Goal: Feedback & Contribution: Contribute content

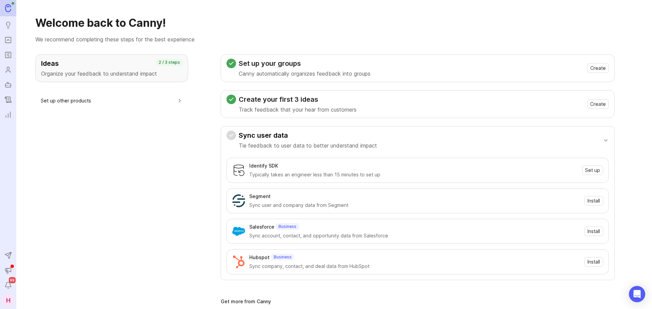
click at [13, 43] on link "Portal" at bounding box center [8, 40] width 12 height 12
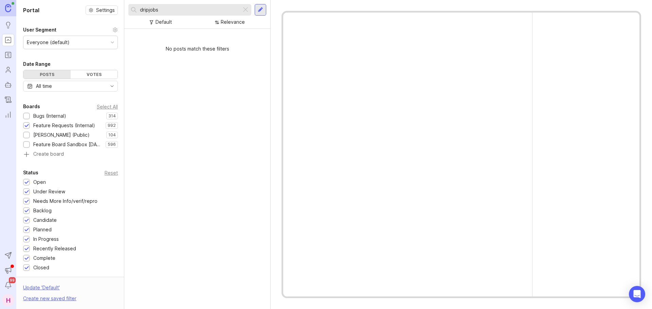
drag, startPoint x: 183, startPoint y: 13, endPoint x: 134, endPoint y: 11, distance: 48.2
click at [134, 11] on div "dripjobs" at bounding box center [184, 10] width 113 height 12
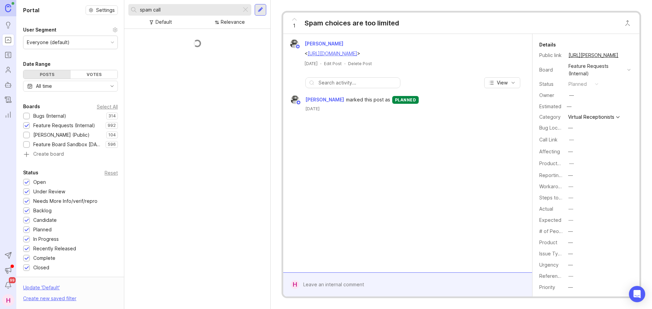
scroll to position [20, 0]
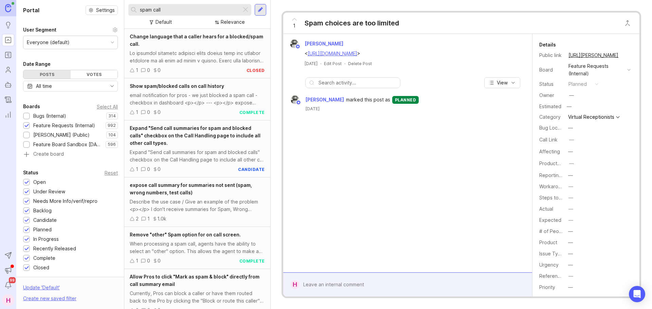
scroll to position [127, 0]
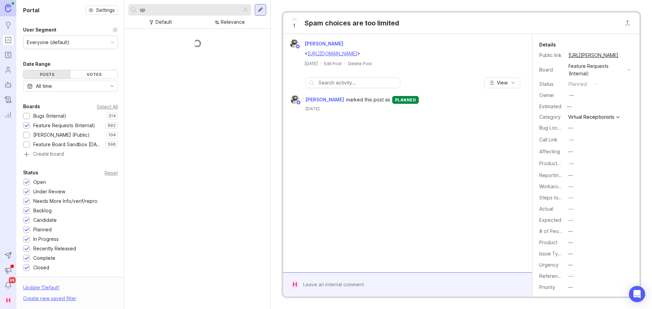
type input "s"
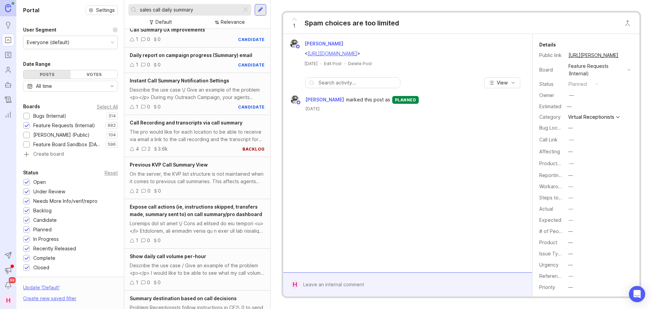
scroll to position [117, 0]
drag, startPoint x: 209, startPoint y: 8, endPoint x: 161, endPoint y: 11, distance: 48.6
click at [161, 11] on input "sales call daily summary" at bounding box center [189, 9] width 99 height 7
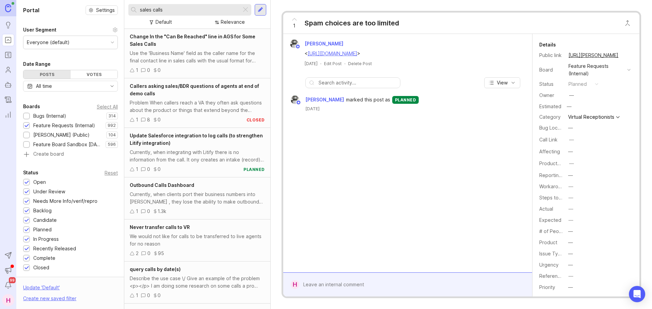
drag, startPoint x: 177, startPoint y: 10, endPoint x: 131, endPoint y: 14, distance: 46.4
click at [131, 14] on div "sales calls" at bounding box center [184, 10] width 113 height 12
type input "c"
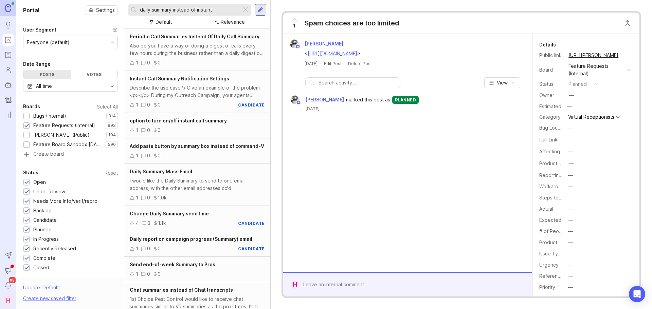
type input "daily summary instead of instant"
click at [185, 130] on div "1 0 0" at bounding box center [197, 130] width 135 height 7
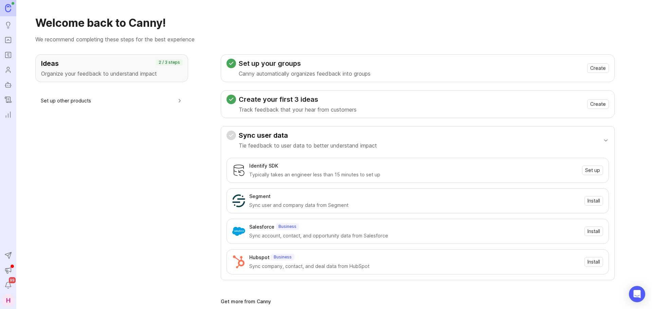
drag, startPoint x: 0, startPoint y: 0, endPoint x: 9, endPoint y: 42, distance: 43.3
click at [9, 42] on icon "Portal" at bounding box center [7, 40] width 7 height 8
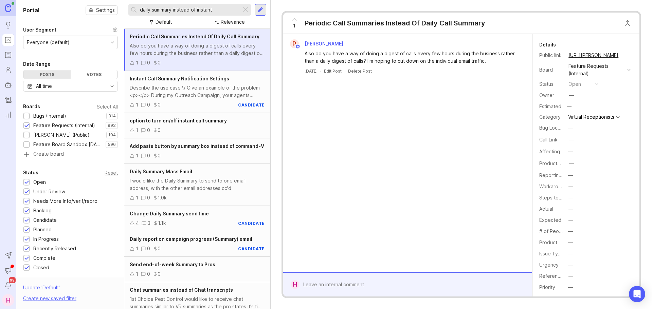
click at [259, 13] on div at bounding box center [261, 10] width 12 height 12
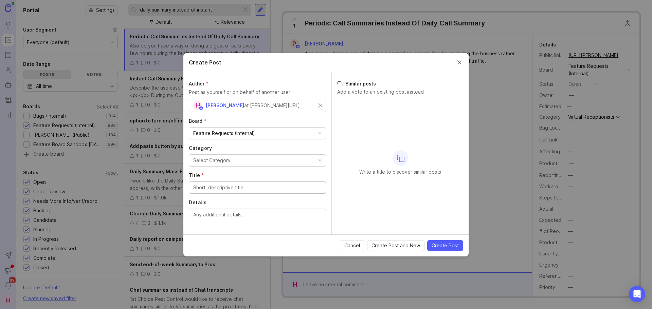
click at [228, 159] on div "Select Category" at bounding box center [211, 160] width 37 height 7
click at [226, 190] on input "Title *" at bounding box center [257, 187] width 128 height 7
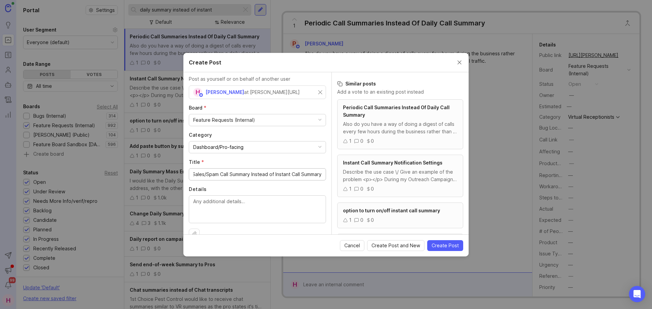
scroll to position [26, 0]
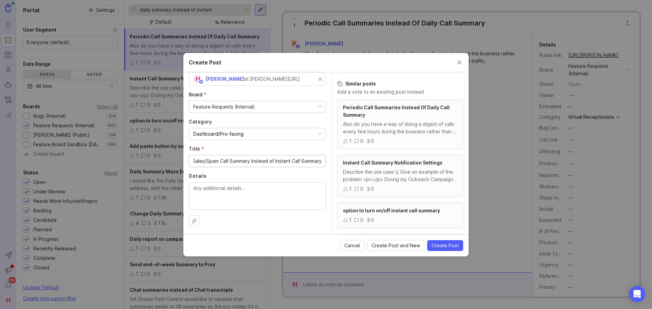
type input "Daily Sales/Spam Call Summary Instead of Instant Call Summary"
click at [225, 202] on textarea "Details" at bounding box center [257, 196] width 128 height 22
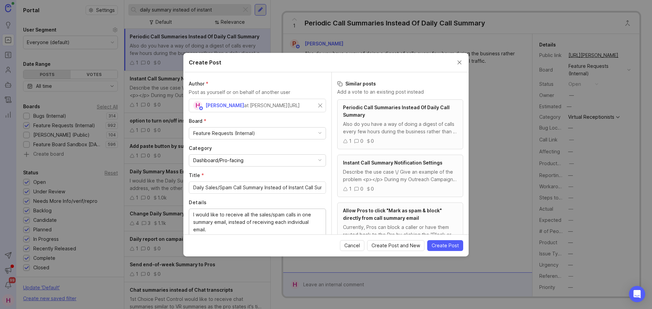
type textarea "I would like to receive all the sales/spam calls in one summary email, instead …"
click at [264, 106] on input "text" at bounding box center [257, 105] width 128 height 7
type input "w"
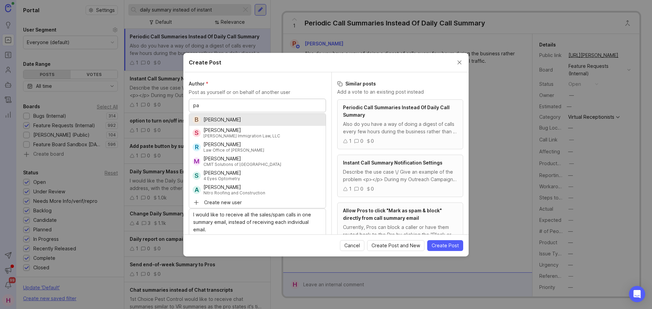
type input "p"
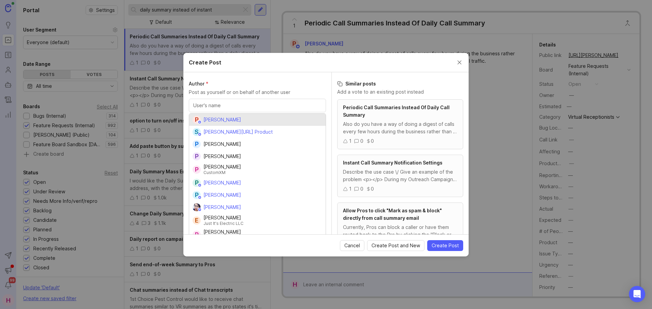
click at [266, 87] on div "Author * Post as yourself or on behalf of another user" at bounding box center [257, 88] width 137 height 16
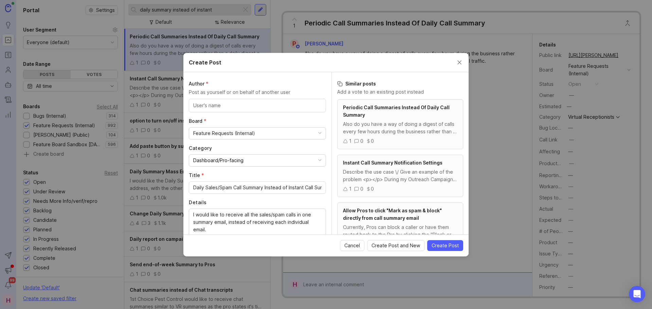
click at [233, 111] on div at bounding box center [257, 106] width 137 height 14
type input "e"
click at [231, 106] on span "Hannah Soles" at bounding box center [224, 105] width 39 height 6
click at [316, 103] on div "H Hannah Soles at Smith.ai" at bounding box center [257, 106] width 137 height 14
click at [219, 106] on input "text" at bounding box center [257, 105] width 128 height 7
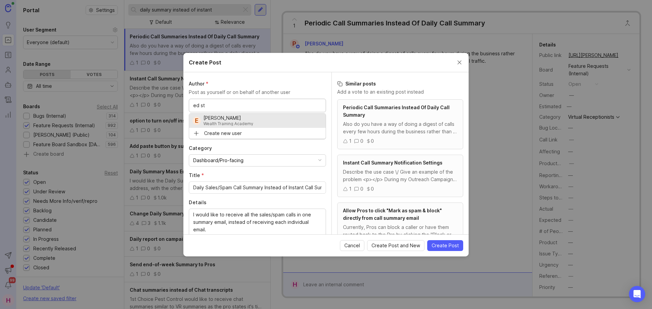
type input "ed st"
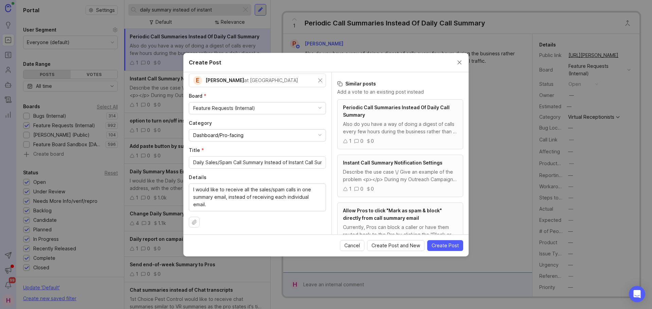
scroll to position [26, 0]
click at [452, 247] on span "Create Post" at bounding box center [444, 245] width 27 height 7
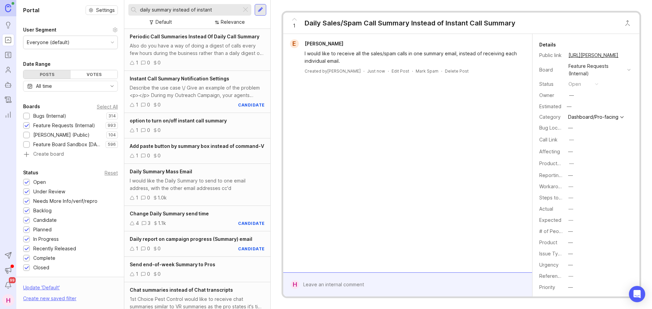
click at [244, 11] on div at bounding box center [245, 9] width 8 height 9
